Goal: Book appointment/travel/reservation

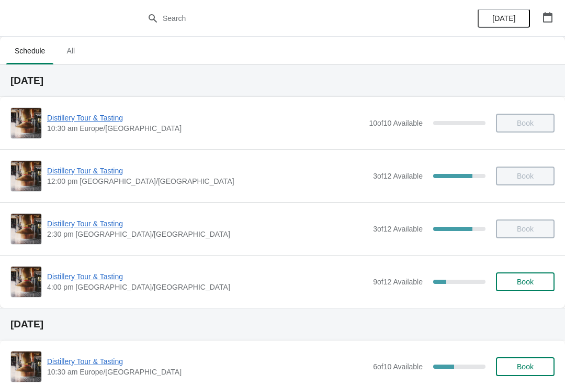
click at [531, 283] on span "Book" at bounding box center [525, 281] width 17 height 8
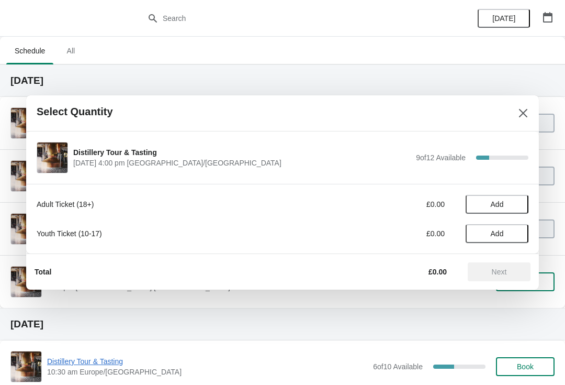
click at [509, 195] on button "Add" at bounding box center [497, 204] width 63 height 19
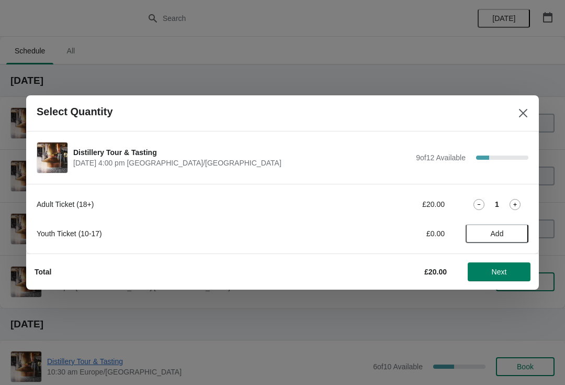
click at [510, 204] on icon at bounding box center [515, 204] width 11 height 11
click at [496, 270] on span "Next" at bounding box center [499, 271] width 15 height 8
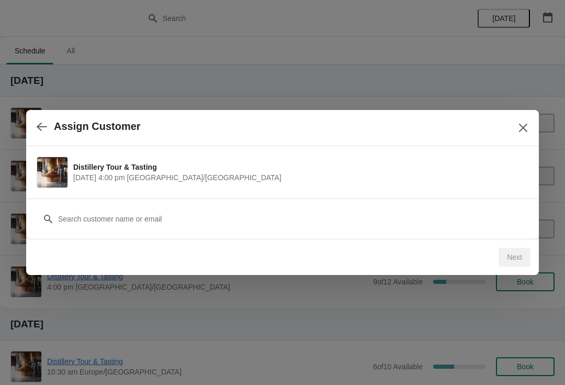
click at [190, 205] on div "Customer" at bounding box center [283, 213] width 492 height 29
click at [145, 233] on div "Customer" at bounding box center [282, 218] width 513 height 40
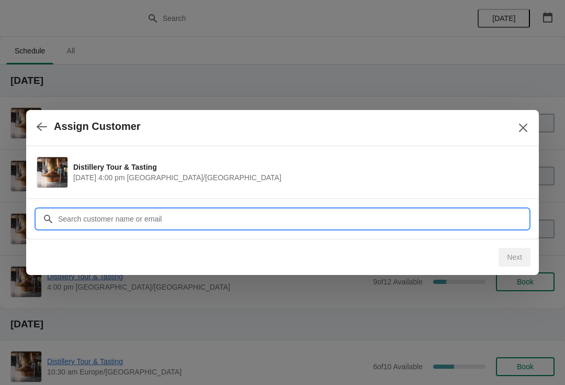
click at [177, 219] on input "Customer" at bounding box center [293, 218] width 471 height 19
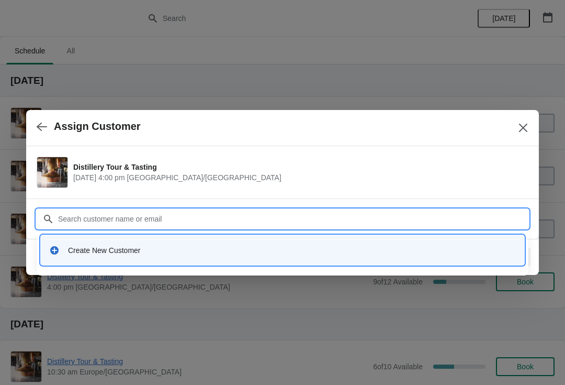
click at [98, 249] on div "Create New Customer" at bounding box center [292, 250] width 448 height 10
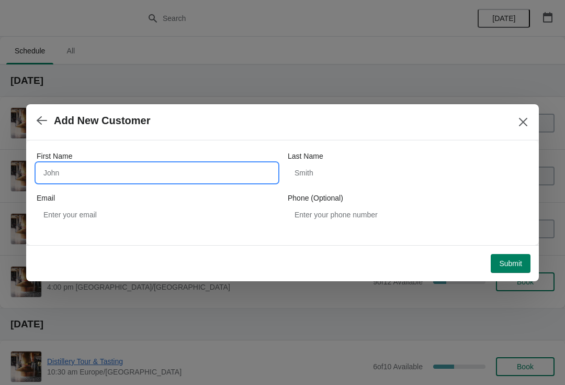
click at [131, 166] on input "First Name" at bounding box center [157, 172] width 241 height 19
type input "[MEDICAL_DATA]"
click at [104, 172] on input "[MEDICAL_DATA]" at bounding box center [157, 172] width 241 height 19
click at [100, 173] on input "[MEDICAL_DATA]" at bounding box center [157, 172] width 241 height 19
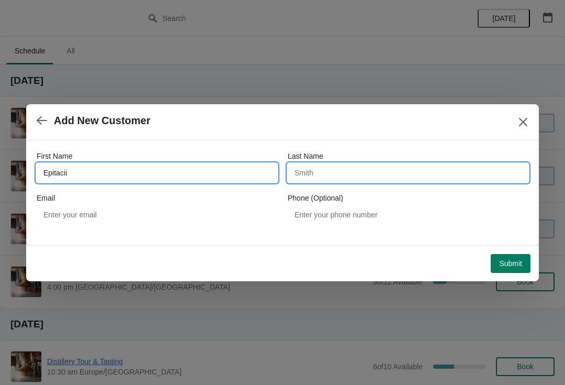
click at [351, 172] on input "Last Name" at bounding box center [408, 172] width 241 height 19
click at [157, 170] on input "Epitacii" at bounding box center [157, 172] width 241 height 19
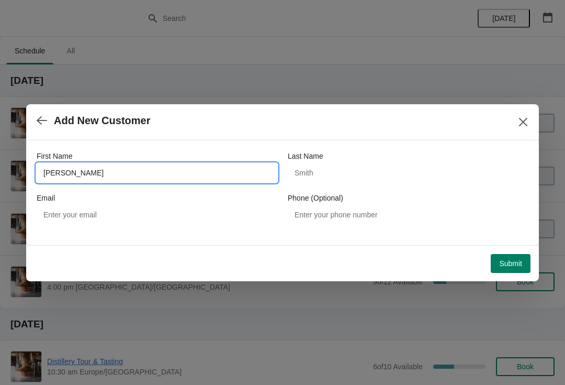
type input "[PERSON_NAME]"
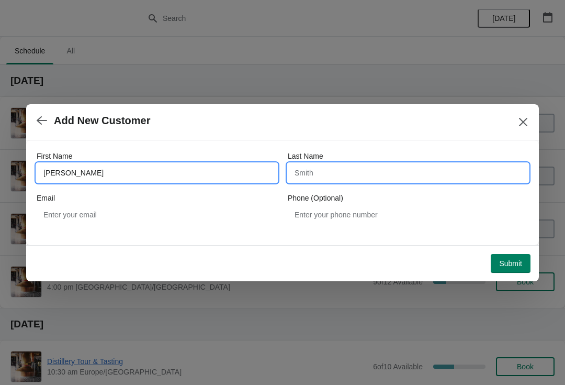
click at [382, 181] on input "Last Name" at bounding box center [408, 172] width 241 height 19
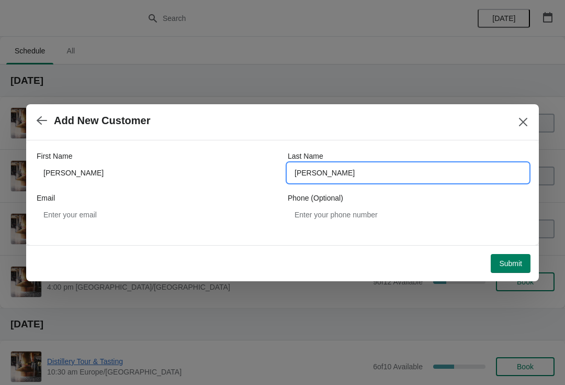
type input "[PERSON_NAME]"
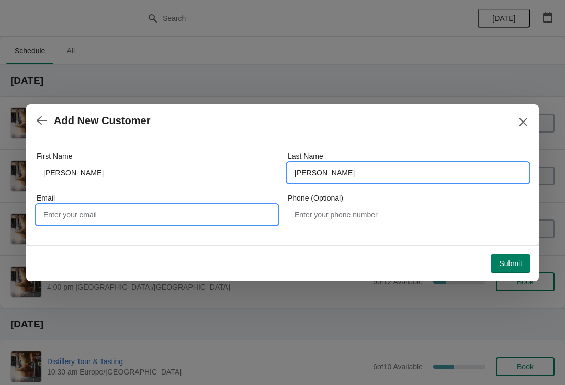
click at [200, 219] on input "Email" at bounding box center [157, 214] width 241 height 19
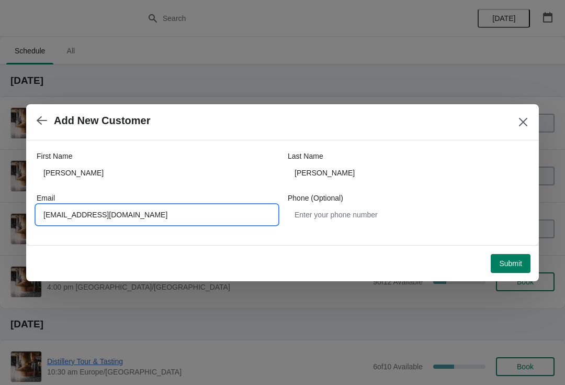
type input "[EMAIL_ADDRESS][DOMAIN_NAME]"
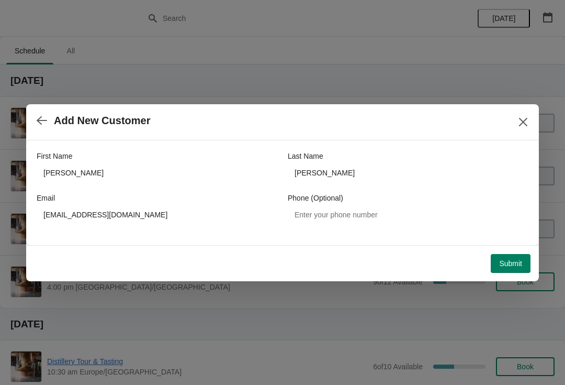
click at [500, 260] on span "Submit" at bounding box center [510, 263] width 23 height 8
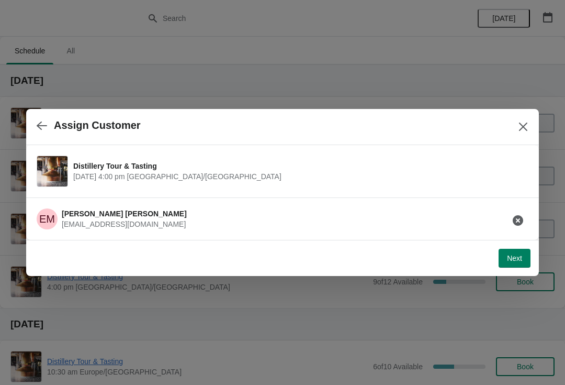
click at [510, 263] on button "Next" at bounding box center [515, 258] width 32 height 19
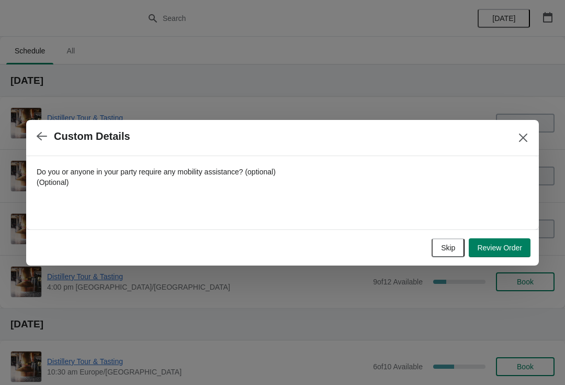
click at [444, 252] on span "Skip" at bounding box center [448, 247] width 14 height 8
